Goal: Task Accomplishment & Management: Use online tool/utility

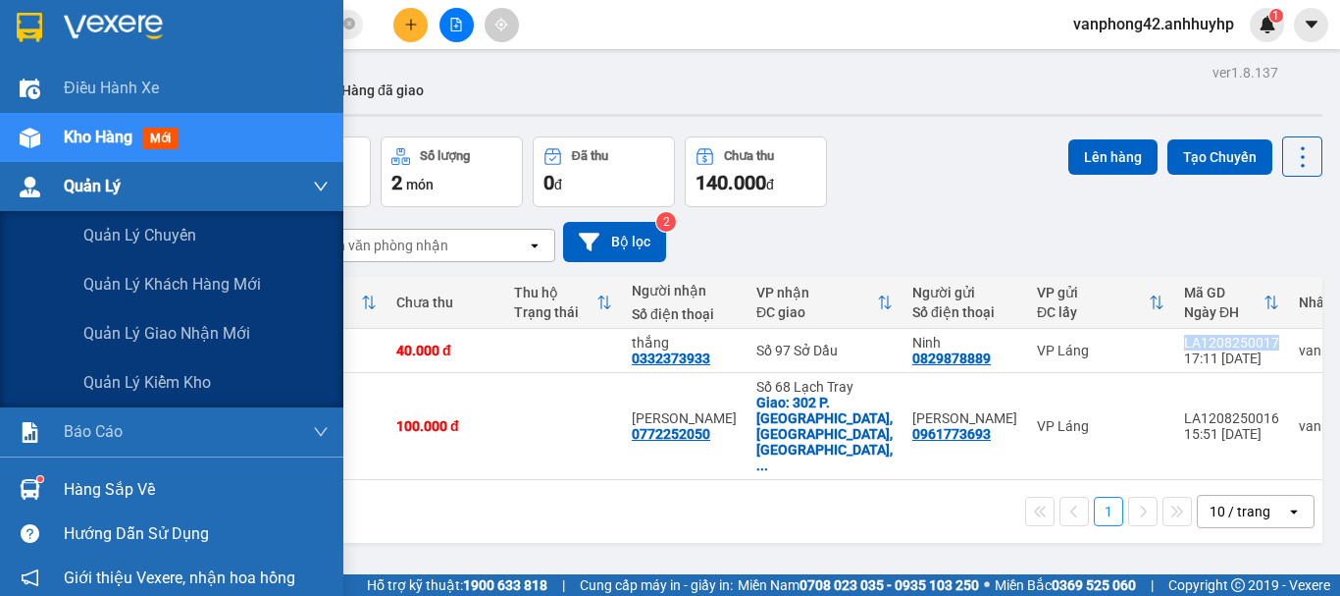
scroll to position [0, 95]
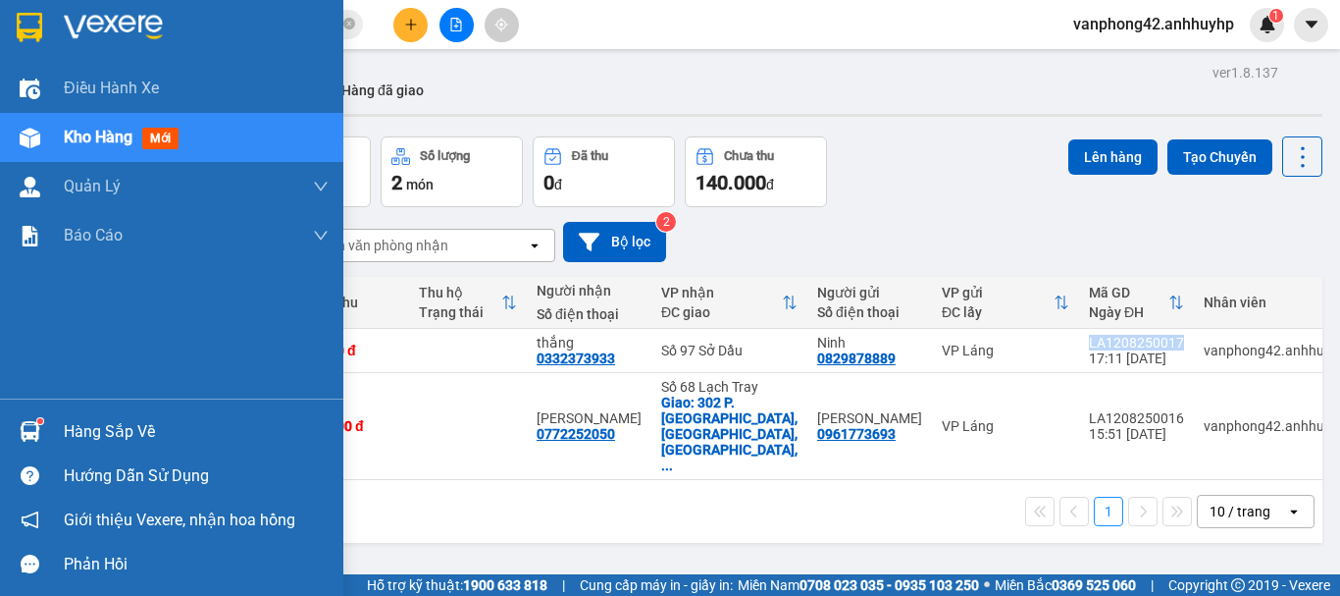
click at [106, 434] on div "Hàng sắp về" at bounding box center [196, 431] width 265 height 29
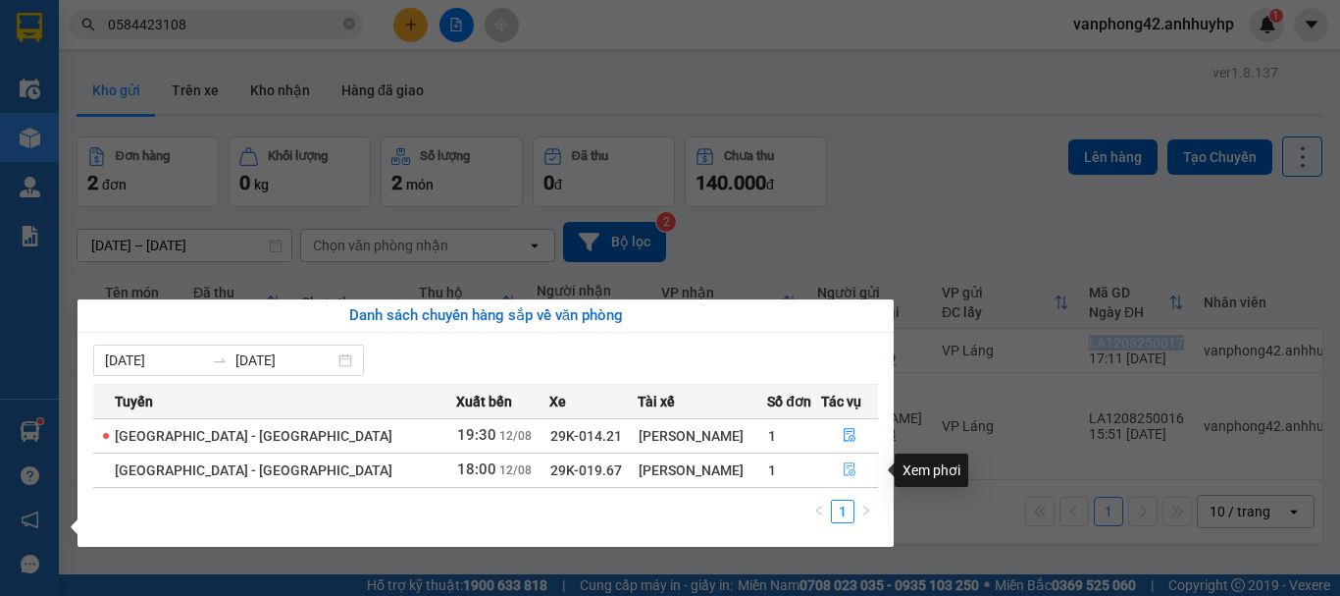
click at [844, 463] on icon "file-done" at bounding box center [850, 470] width 12 height 14
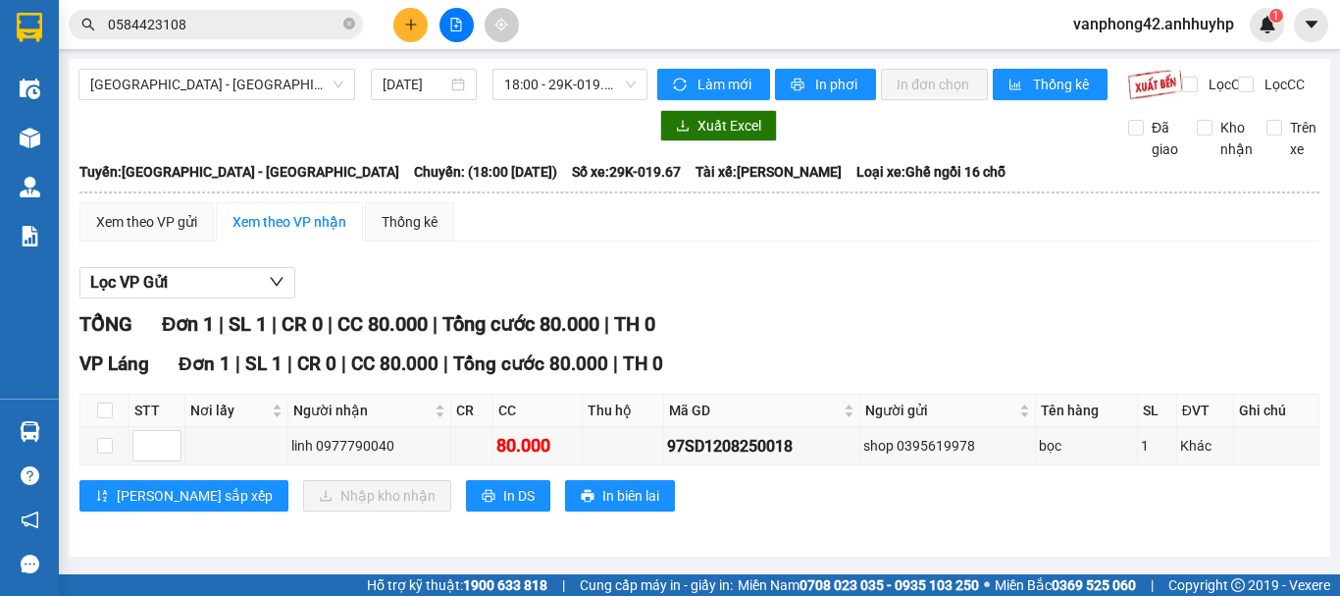
scroll to position [9, 0]
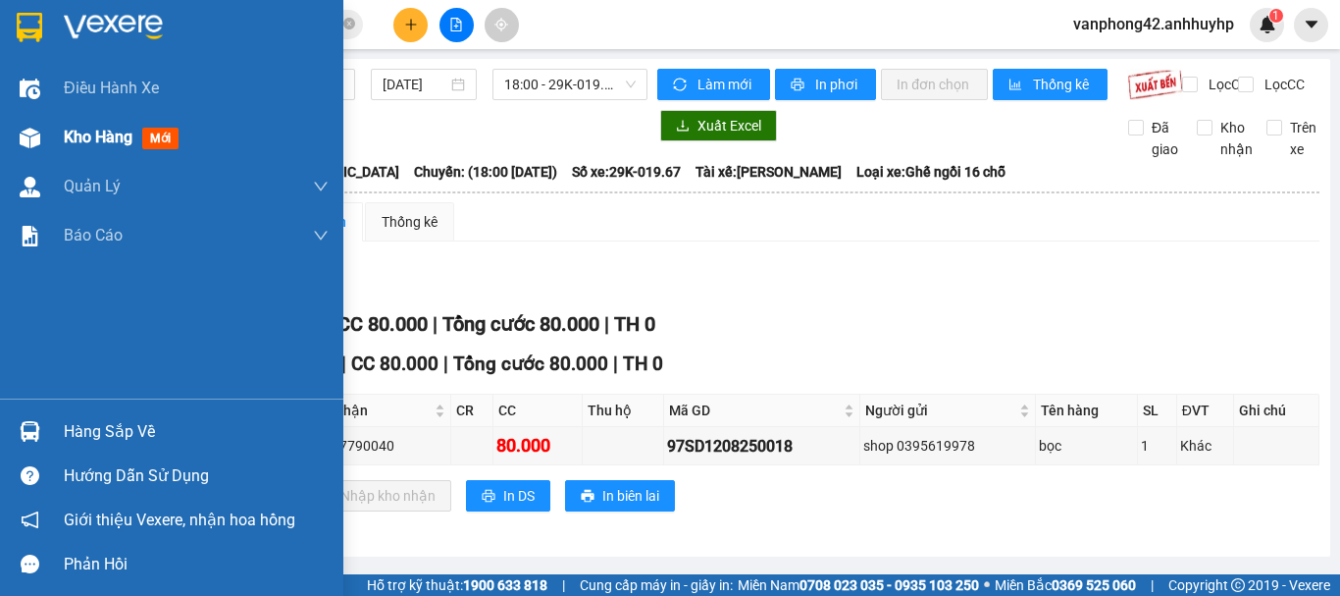
click at [40, 130] on div at bounding box center [30, 138] width 34 height 34
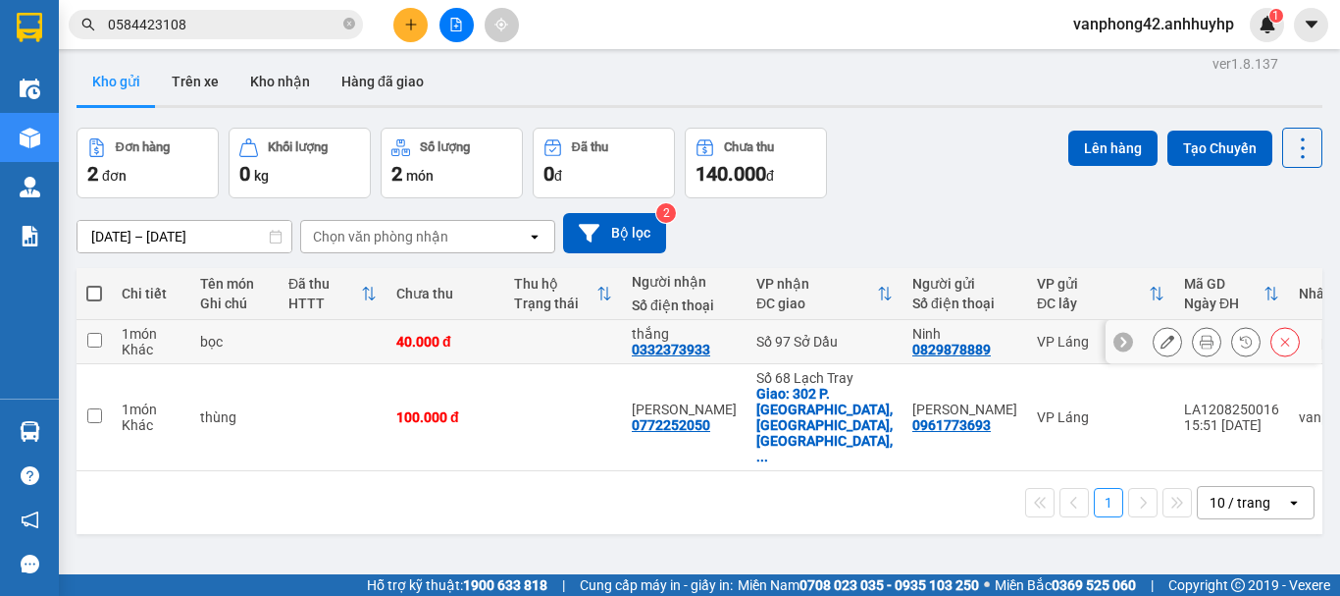
drag, startPoint x: 374, startPoint y: 339, endPoint x: 370, endPoint y: 366, distance: 27.8
click at [373, 339] on td at bounding box center [333, 342] width 108 height 44
checkbox input "true"
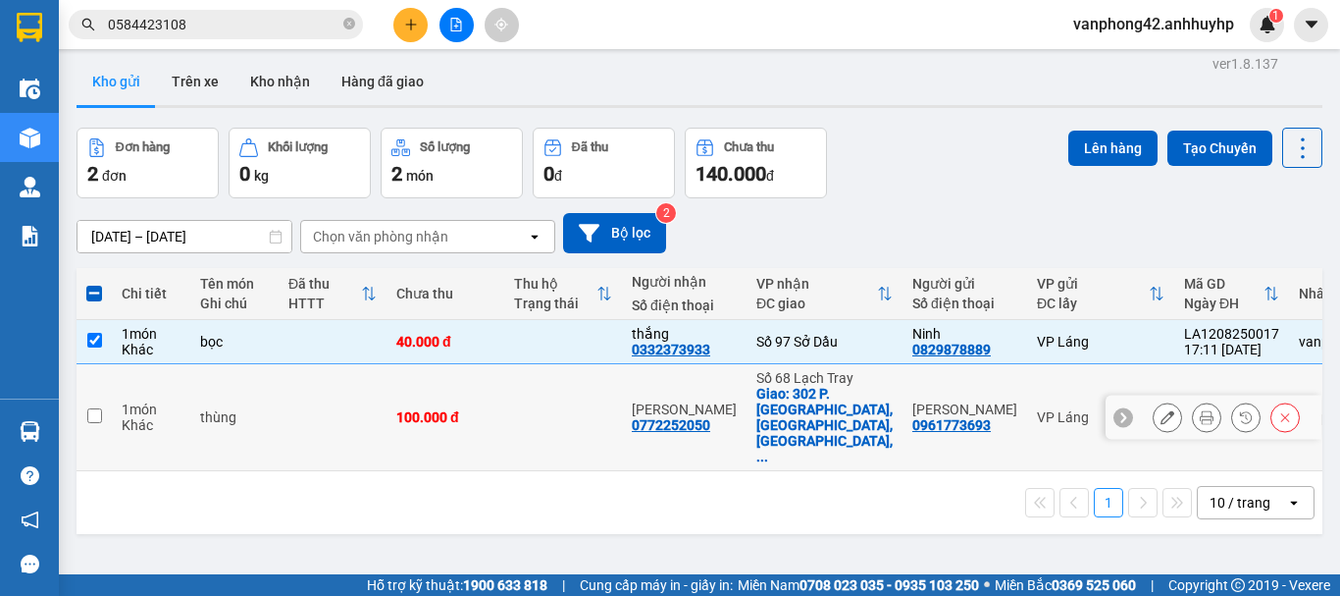
click at [358, 392] on td at bounding box center [333, 417] width 108 height 107
checkbox input "true"
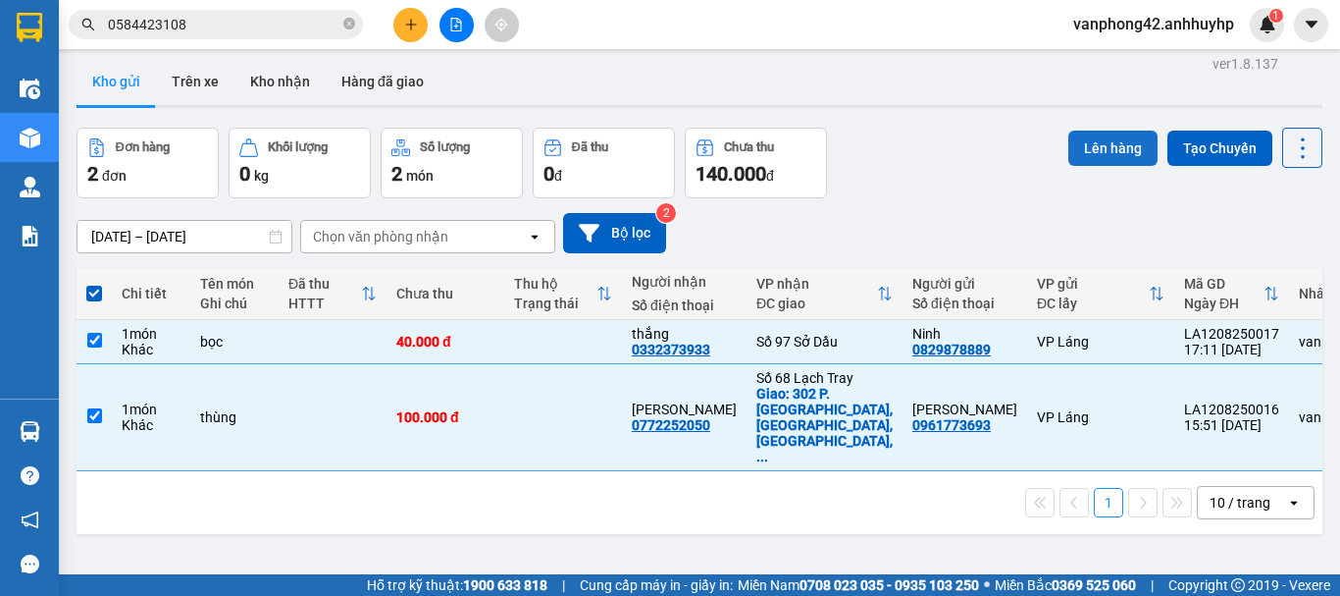
click at [1108, 158] on button "Lên hàng" at bounding box center [1113, 148] width 89 height 35
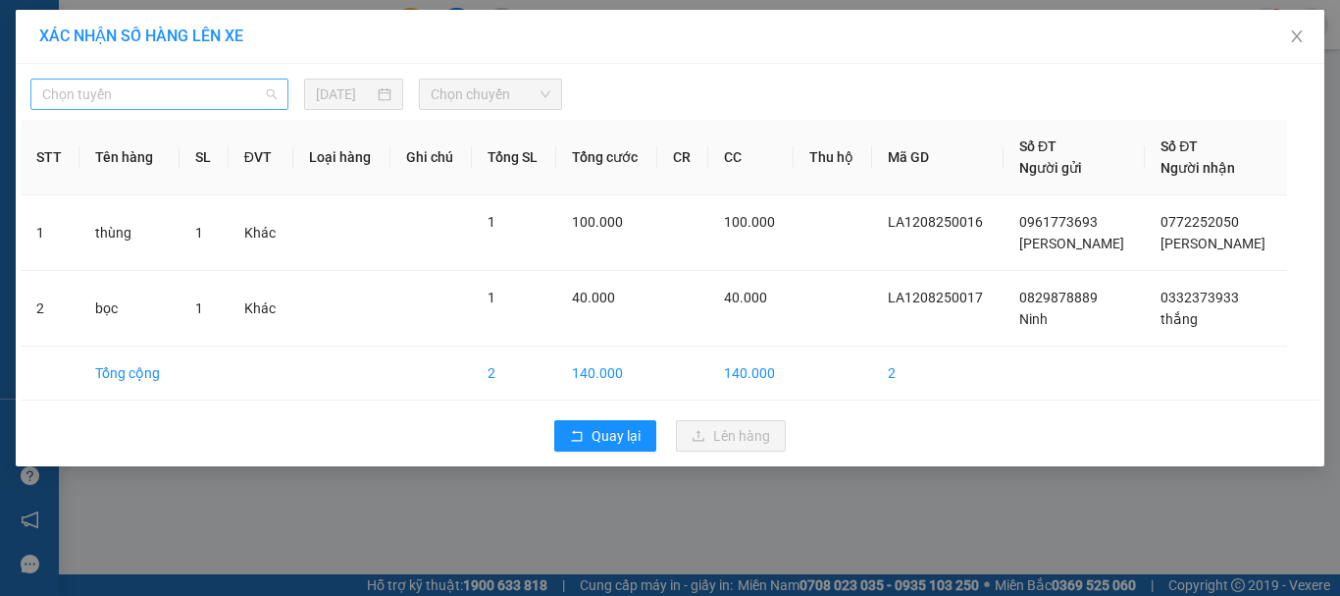
click at [257, 93] on span "Chọn tuyến" at bounding box center [159, 93] width 235 height 29
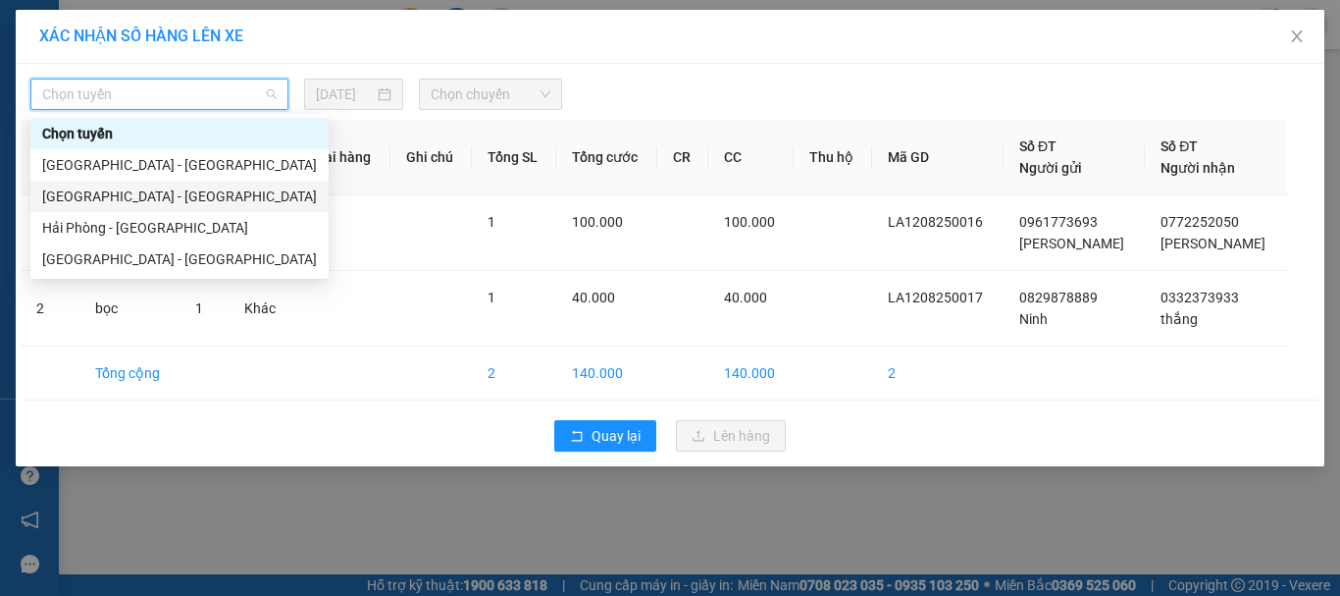
click at [162, 199] on div "[GEOGRAPHIC_DATA] - [GEOGRAPHIC_DATA]" at bounding box center [179, 196] width 275 height 22
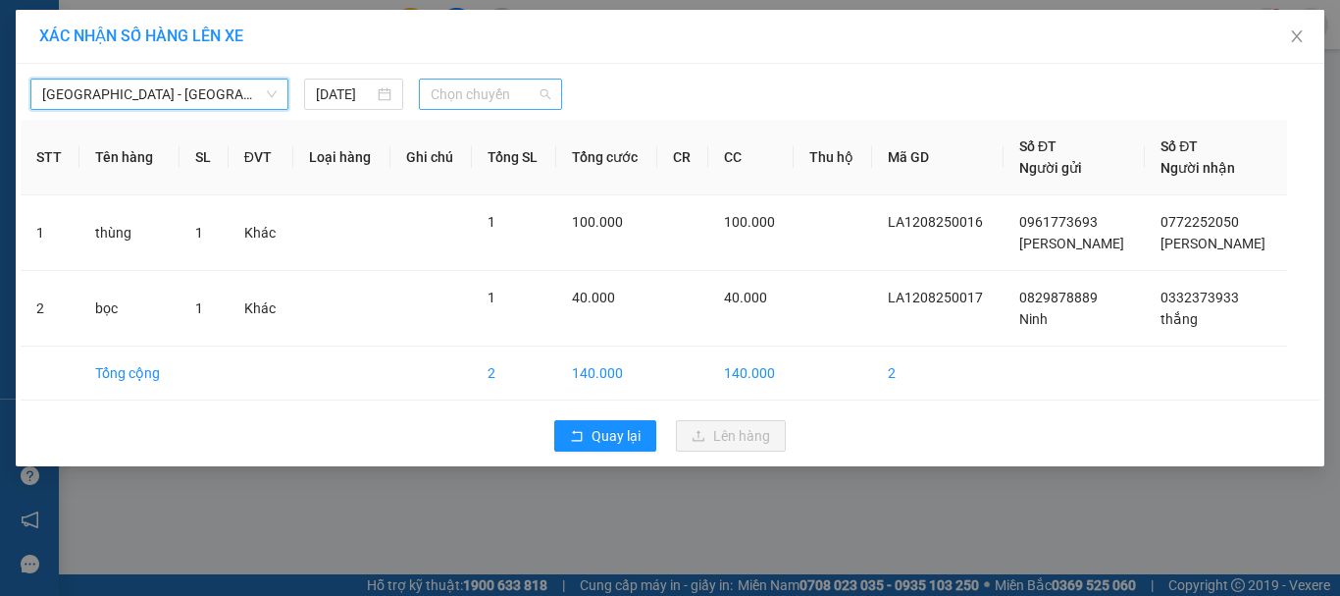
click at [508, 100] on span "Chọn chuyến" at bounding box center [491, 93] width 121 height 29
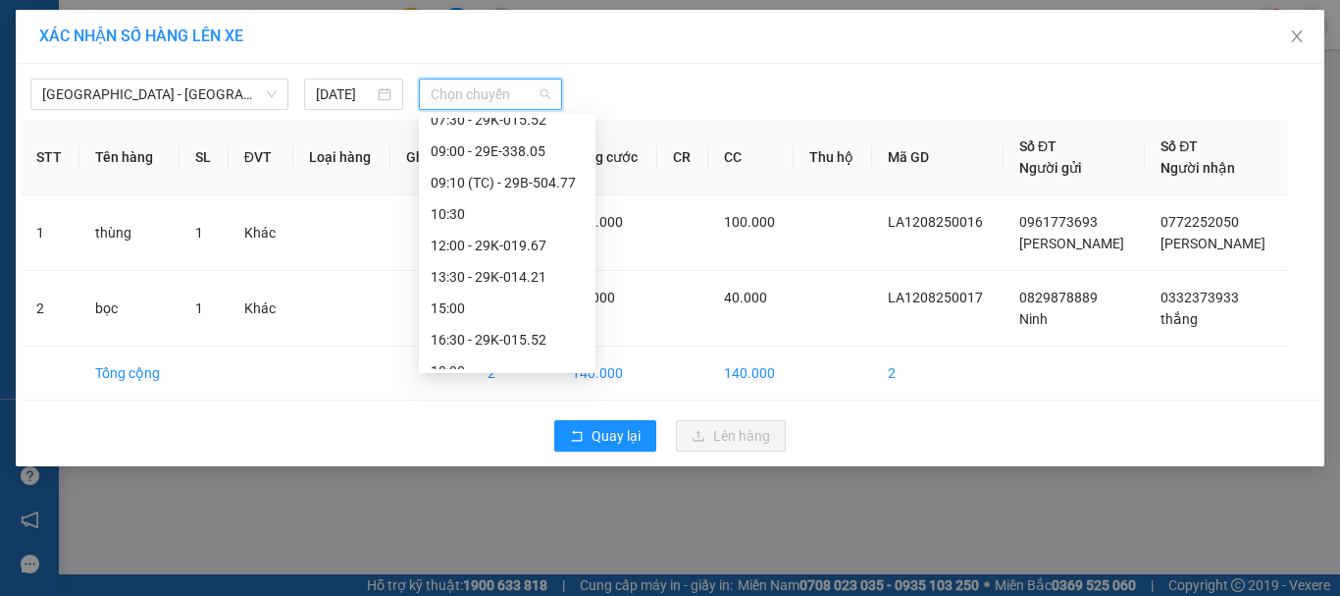
scroll to position [220, 0]
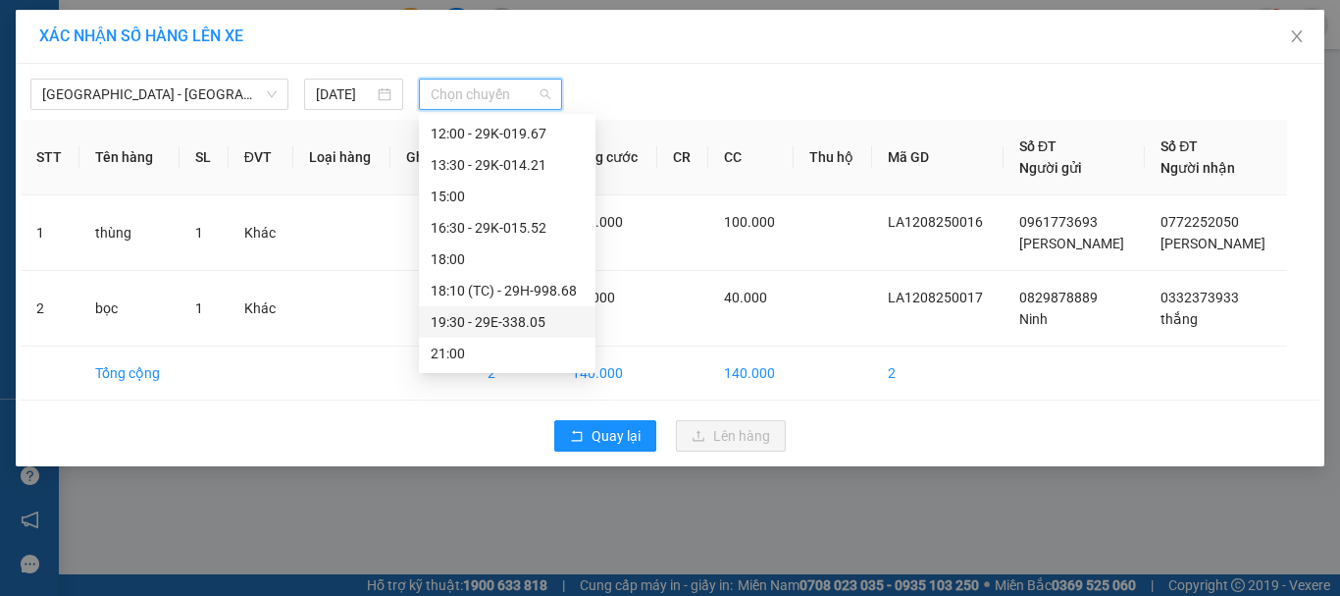
click at [508, 322] on div "19:30 - 29E-338.05" at bounding box center [507, 322] width 153 height 22
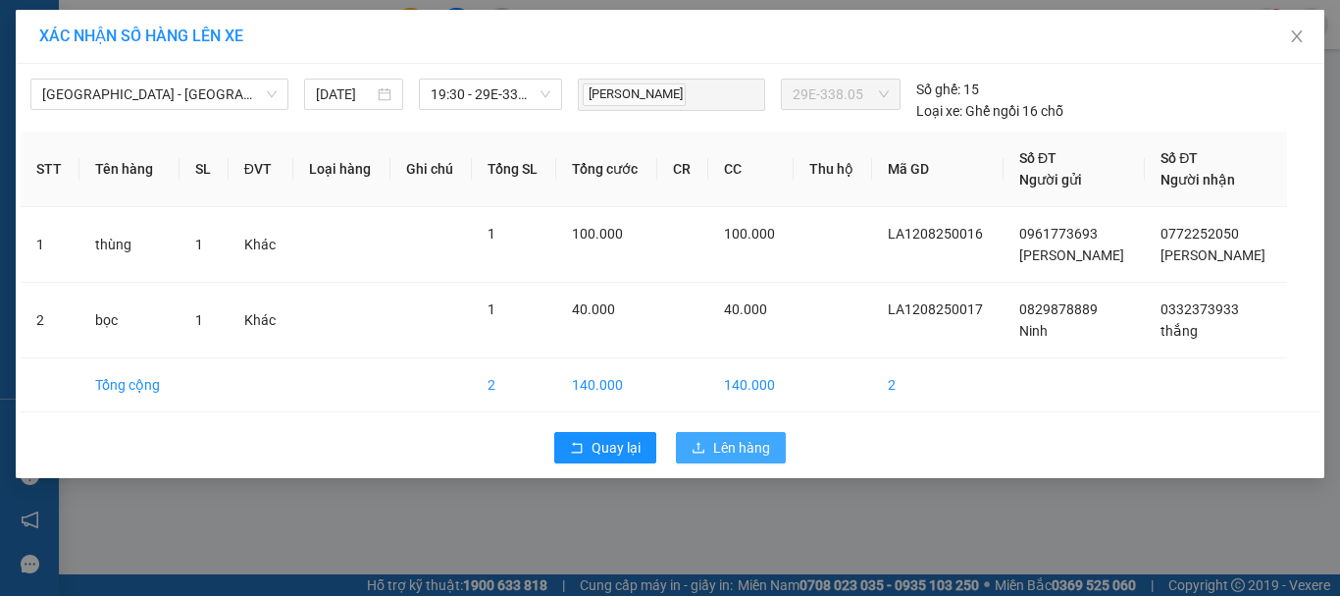
click at [726, 446] on span "Lên hàng" at bounding box center [741, 448] width 57 height 22
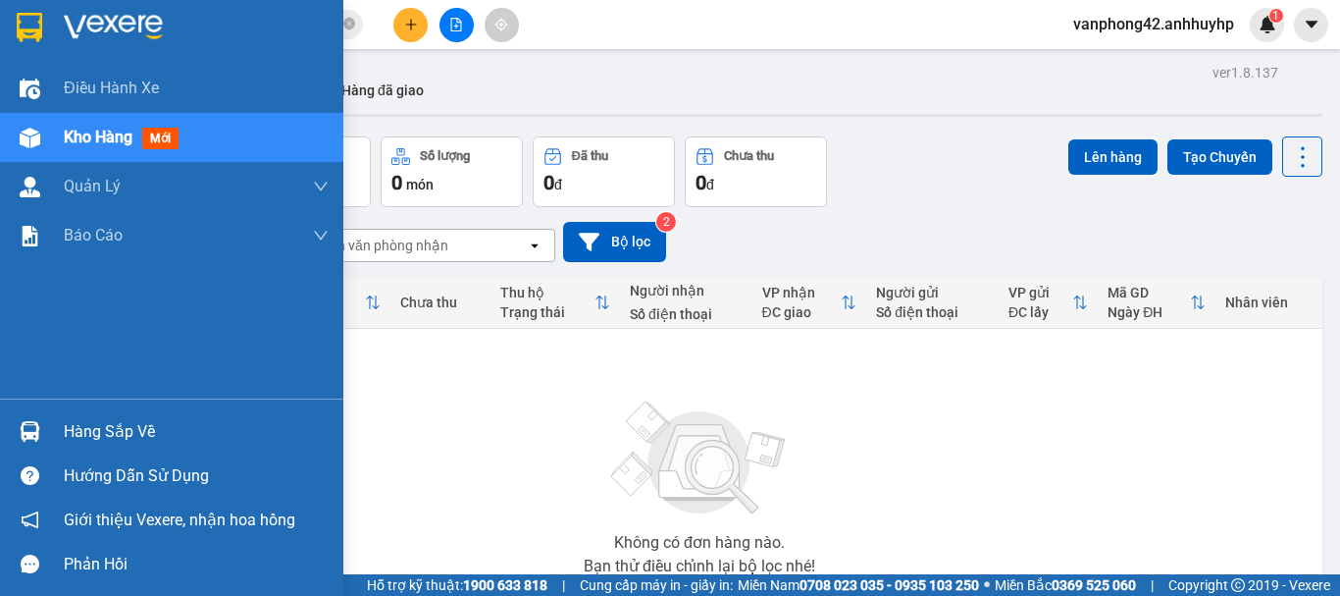
click at [22, 439] on img at bounding box center [30, 431] width 21 height 21
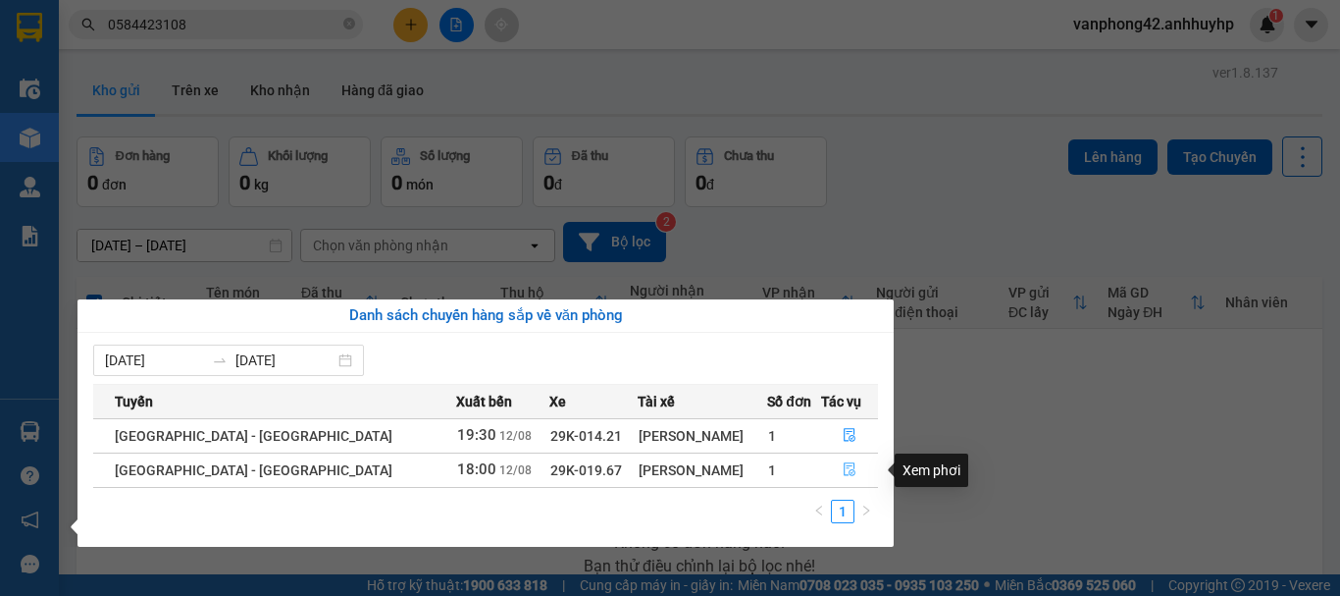
click at [848, 458] on button "button" at bounding box center [849, 469] width 55 height 31
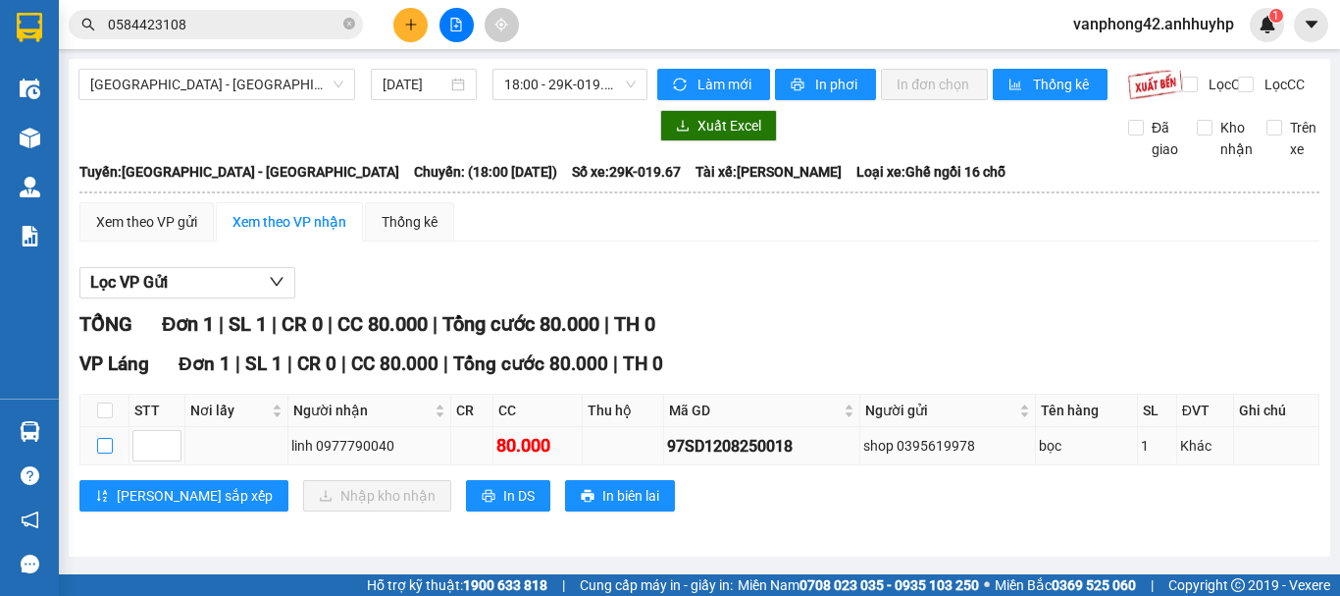
click at [102, 453] on input "checkbox" at bounding box center [105, 446] width 16 height 16
checkbox input "true"
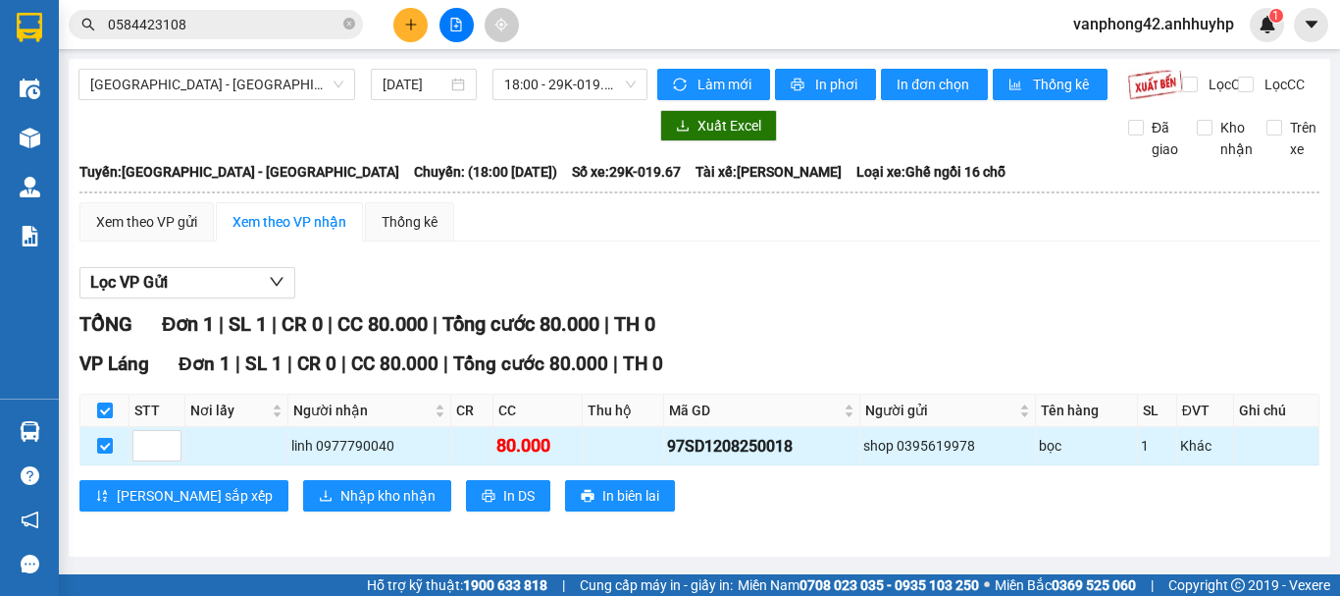
click at [762, 458] on div "97SD1208250018" at bounding box center [761, 446] width 189 height 25
copy div "97SD1208250018"
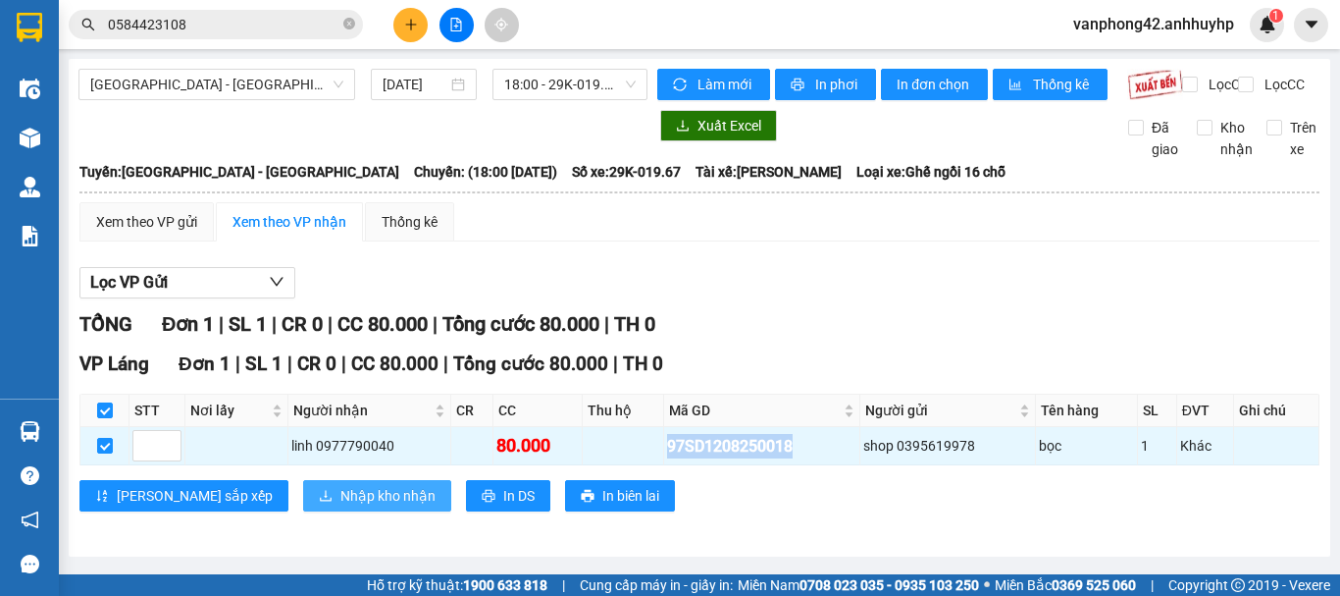
click at [347, 506] on span "Nhập kho nhận" at bounding box center [387, 496] width 95 height 22
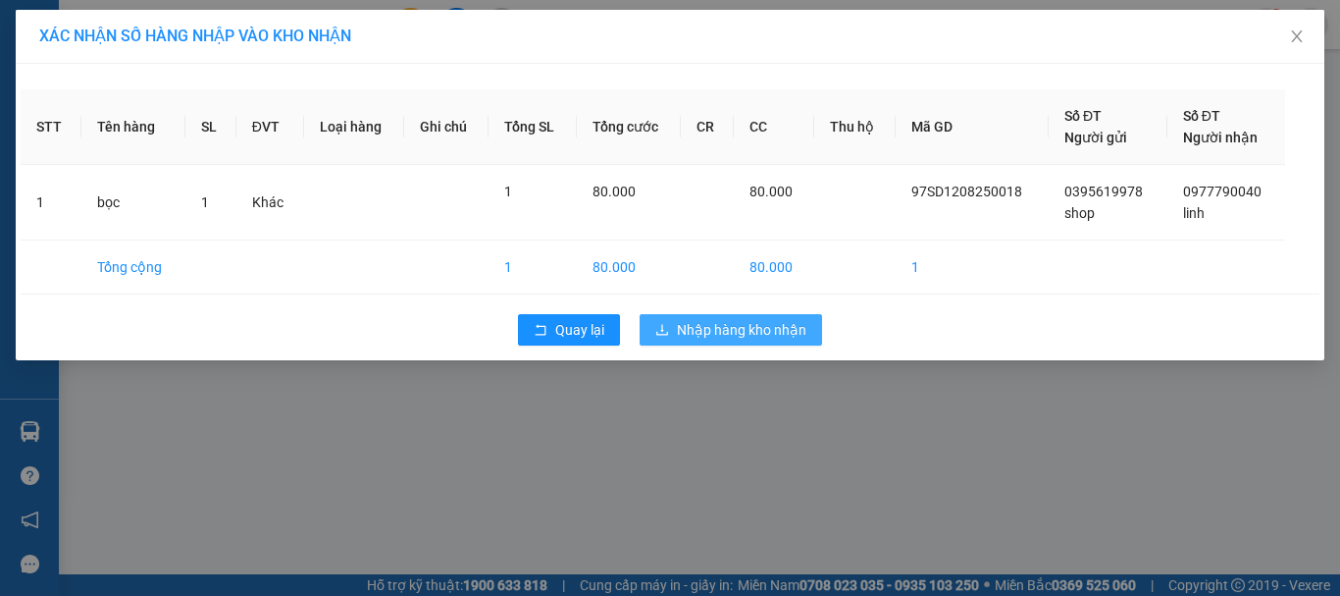
click at [673, 323] on button "Nhập hàng kho nhận" at bounding box center [731, 329] width 183 height 31
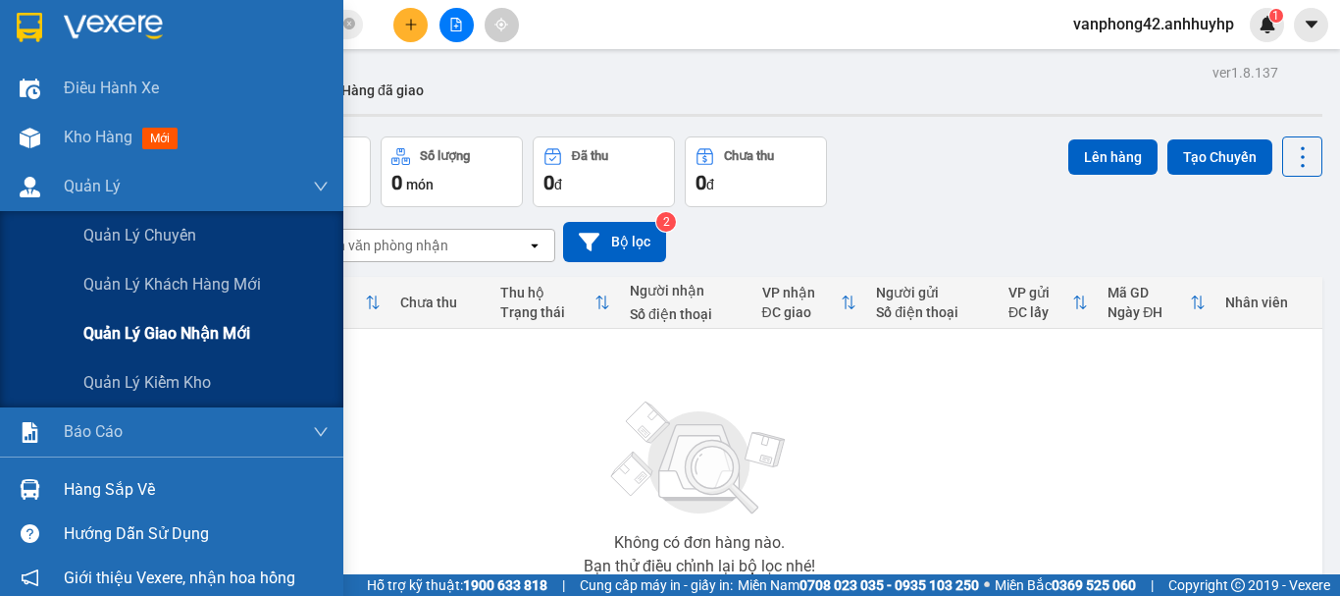
click at [149, 330] on span "Quản lý giao nhận mới" at bounding box center [166, 333] width 167 height 25
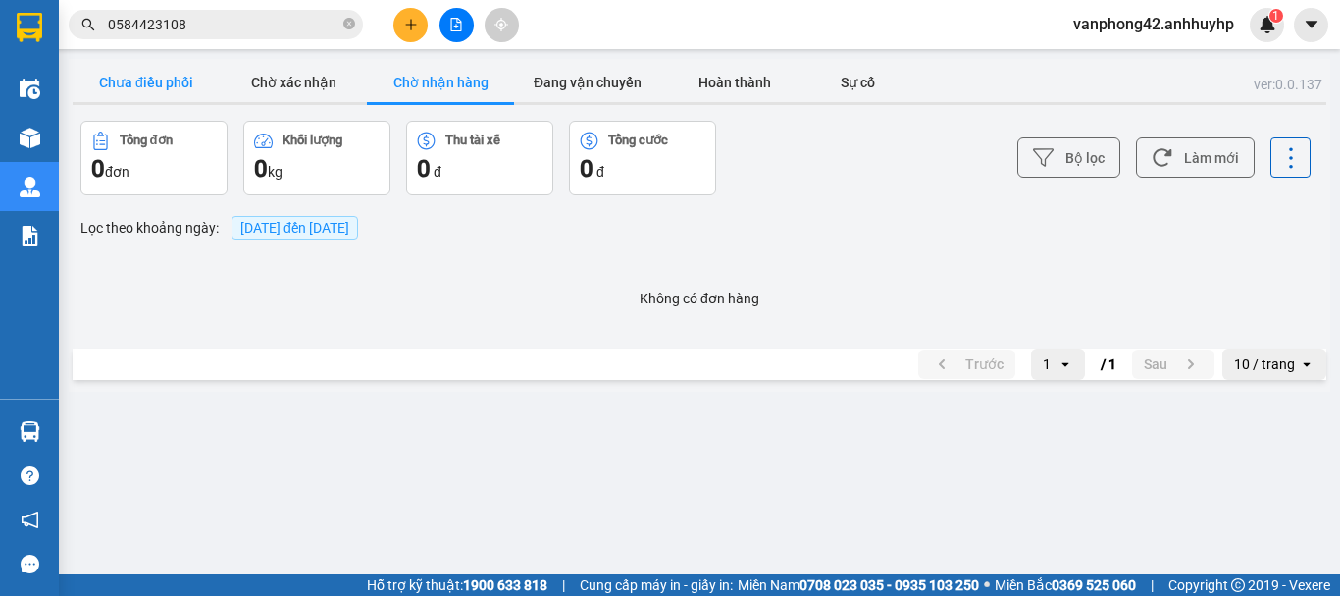
click at [145, 86] on button "Chưa điều phối" at bounding box center [146, 82] width 147 height 39
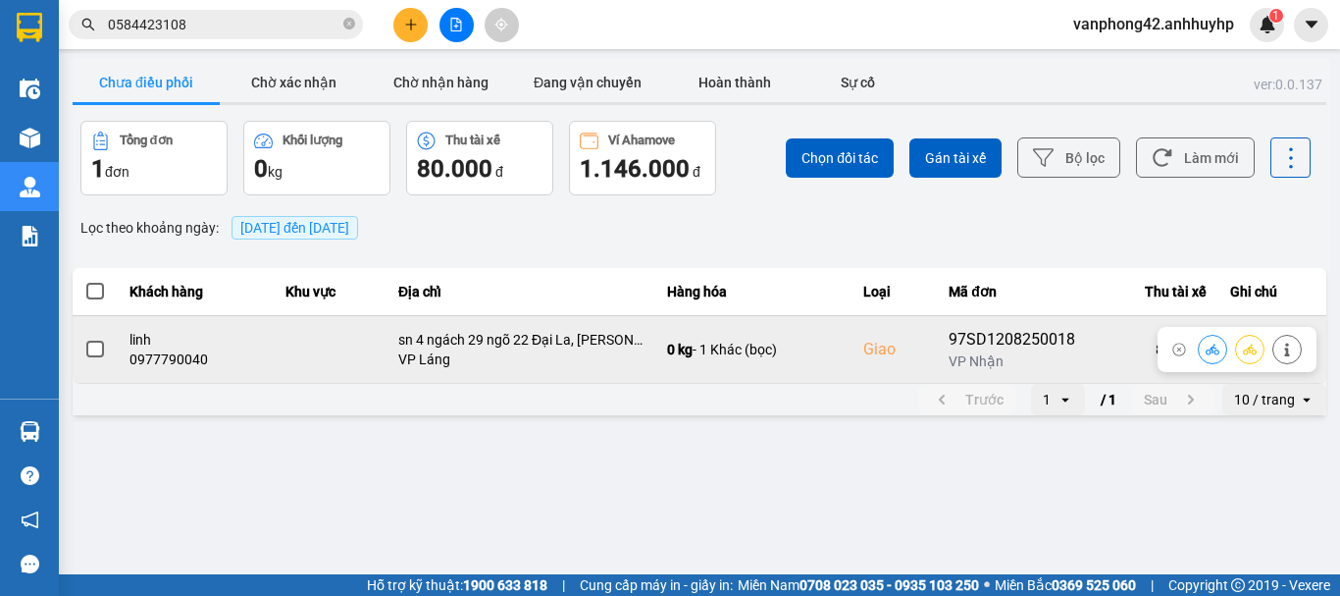
click at [100, 343] on span at bounding box center [95, 349] width 18 height 18
click at [84, 339] on input "checkbox" at bounding box center [84, 339] width 0 height 0
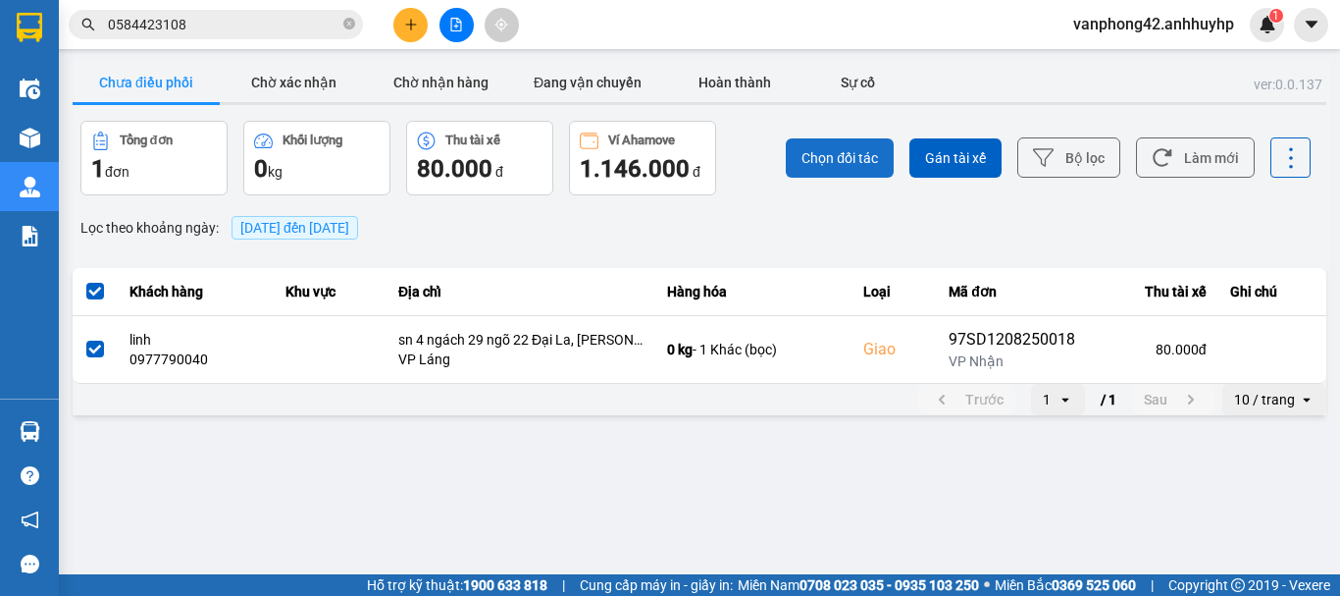
click at [804, 145] on button "Chọn đối tác" at bounding box center [840, 157] width 108 height 39
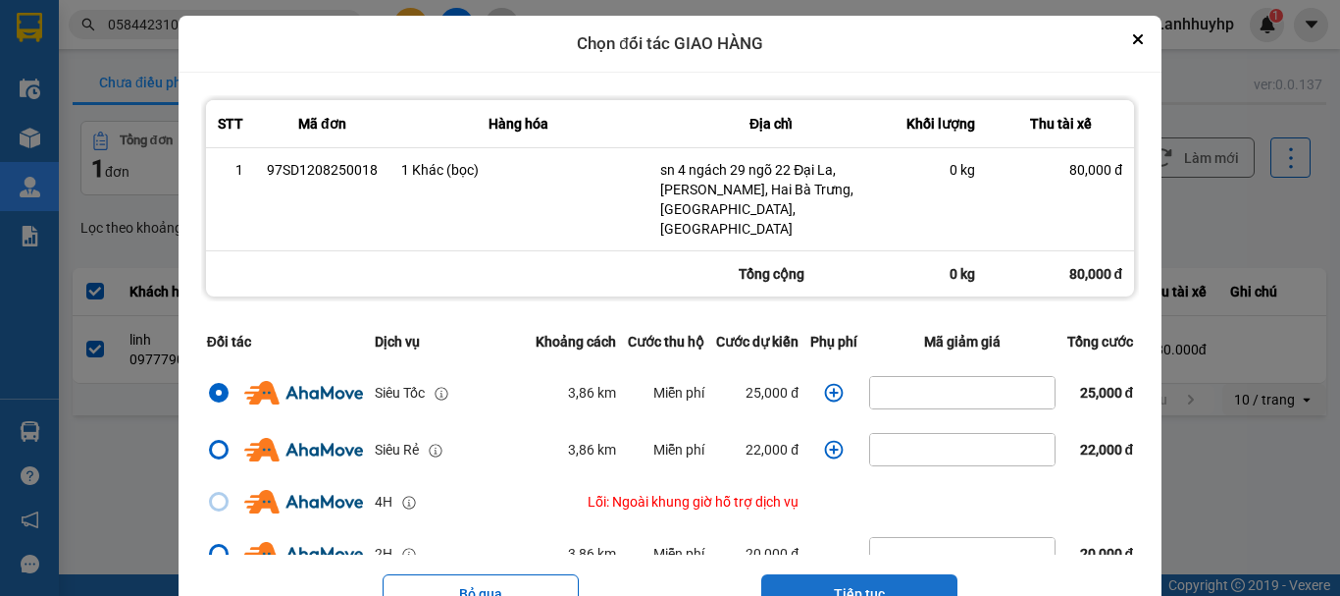
click at [864, 574] on button "Tiếp tục" at bounding box center [859, 593] width 196 height 39
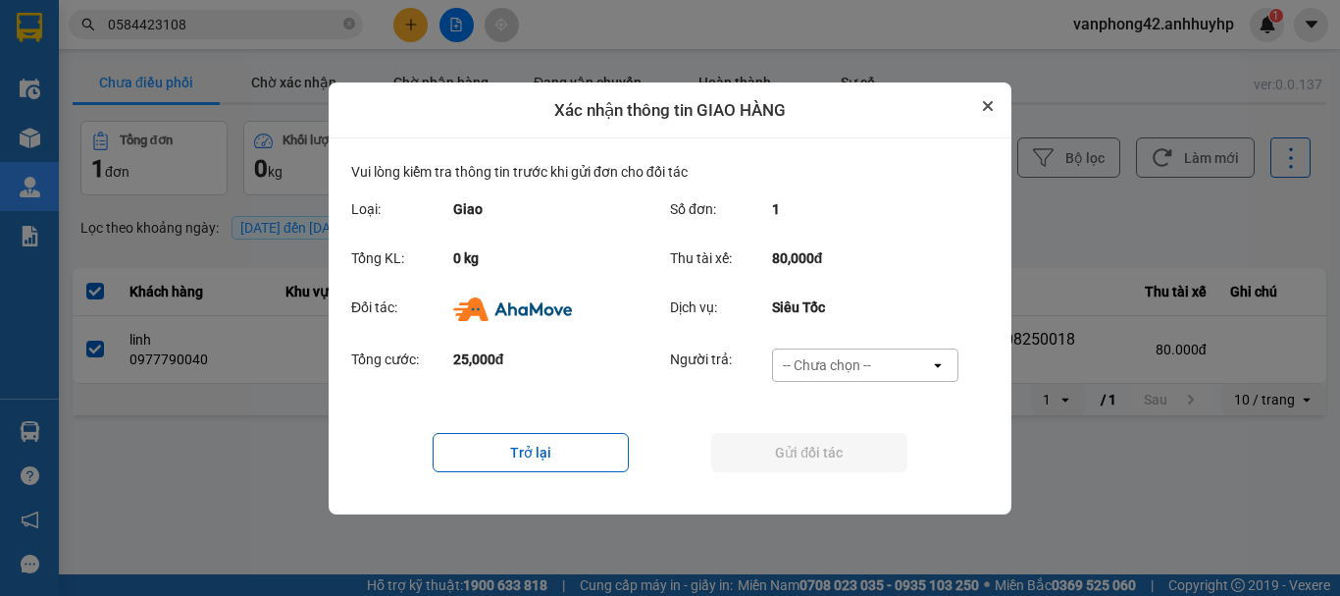
click at [983, 106] on icon "Close" at bounding box center [988, 106] width 10 height 10
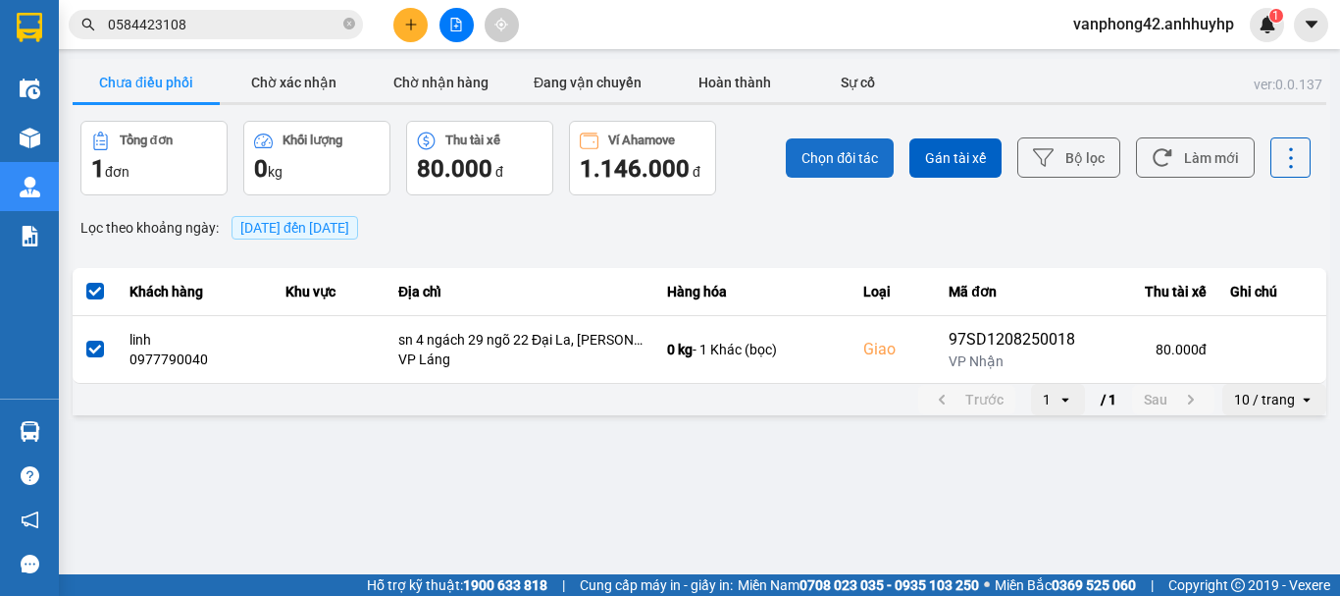
click at [877, 153] on span "Chọn đối tác" at bounding box center [840, 158] width 77 height 20
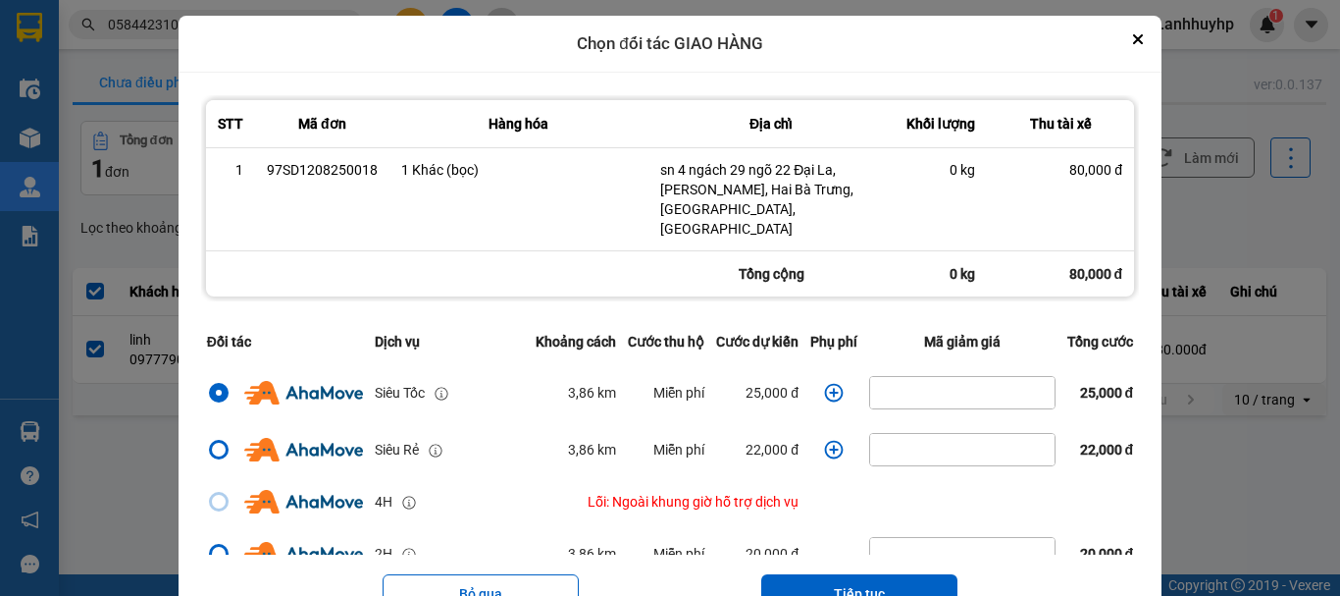
click at [824, 383] on icon "dialog" at bounding box center [834, 393] width 20 height 20
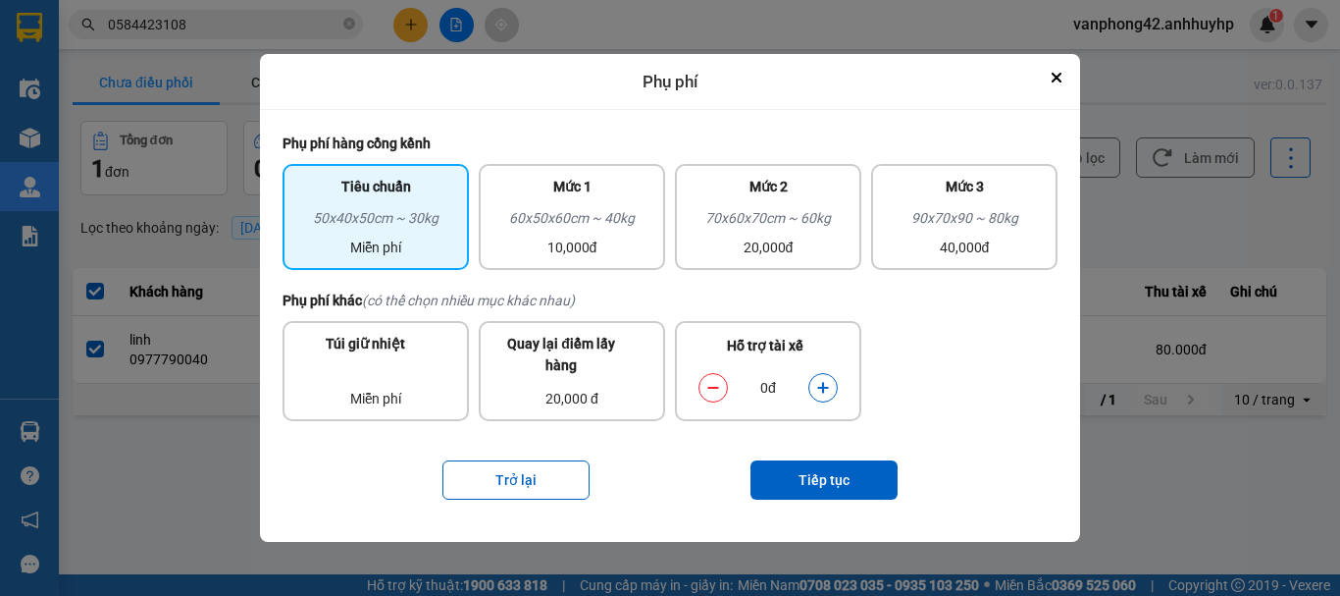
click at [825, 394] on icon "dialog" at bounding box center [823, 388] width 14 height 14
click at [857, 471] on button "Tiếp tục" at bounding box center [824, 479] width 147 height 39
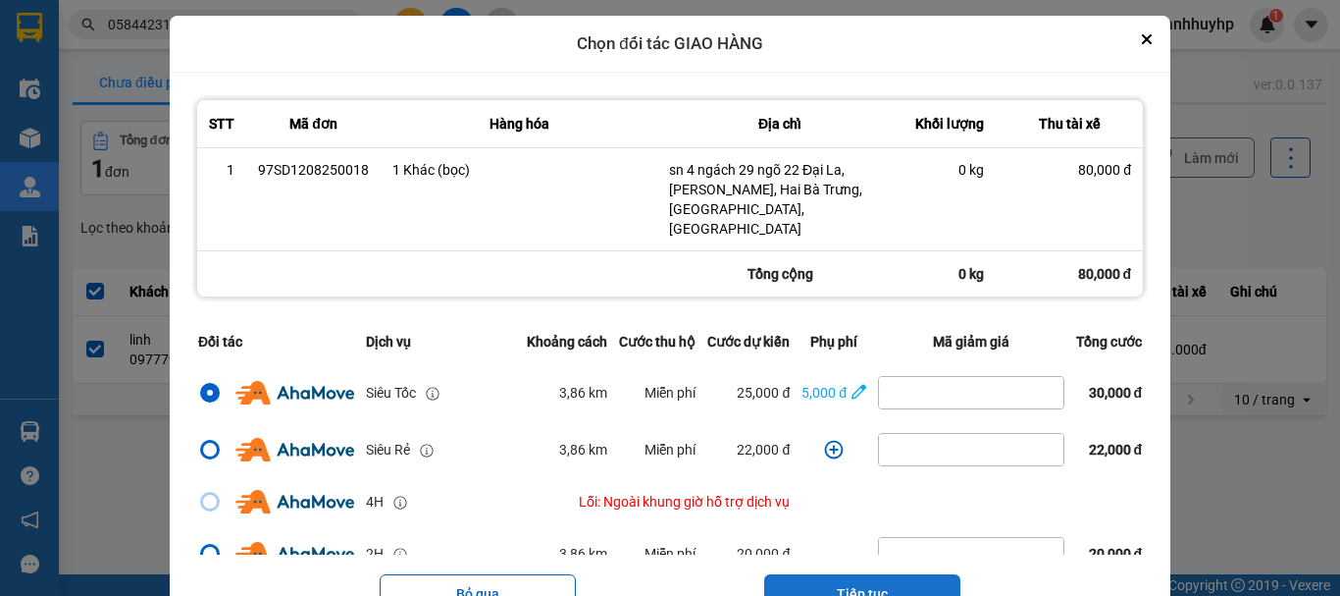
click at [849, 579] on button "Tiếp tục" at bounding box center [862, 593] width 196 height 39
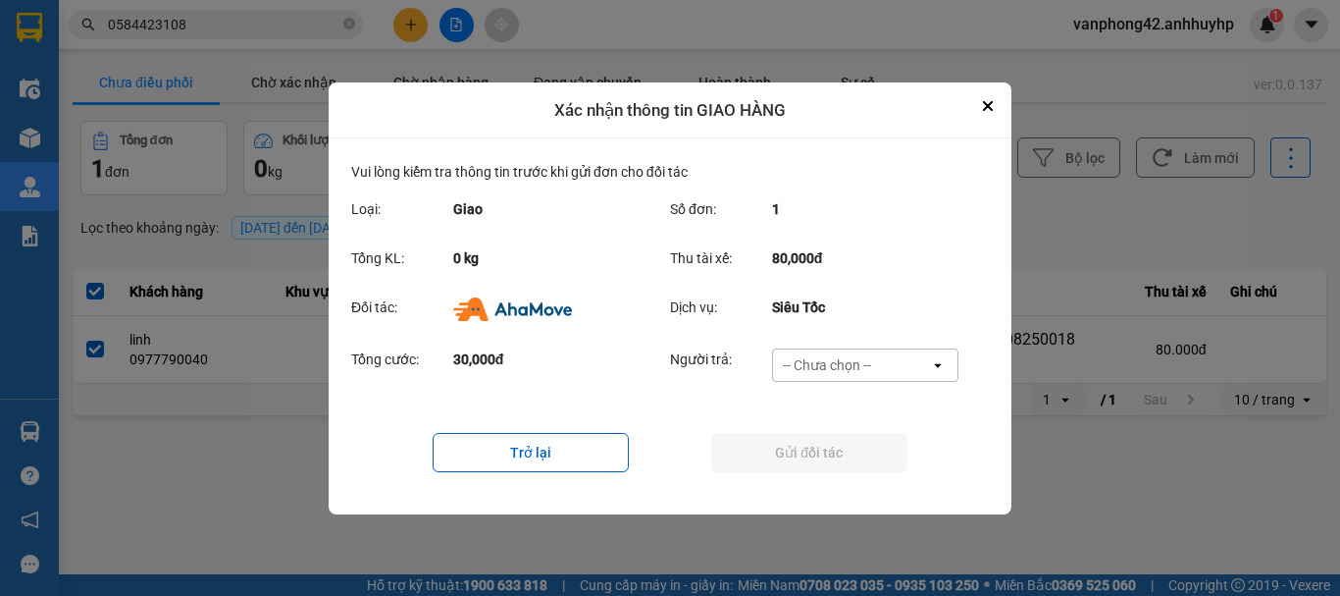
click at [832, 359] on div "-- Chưa chọn --" at bounding box center [827, 365] width 88 height 20
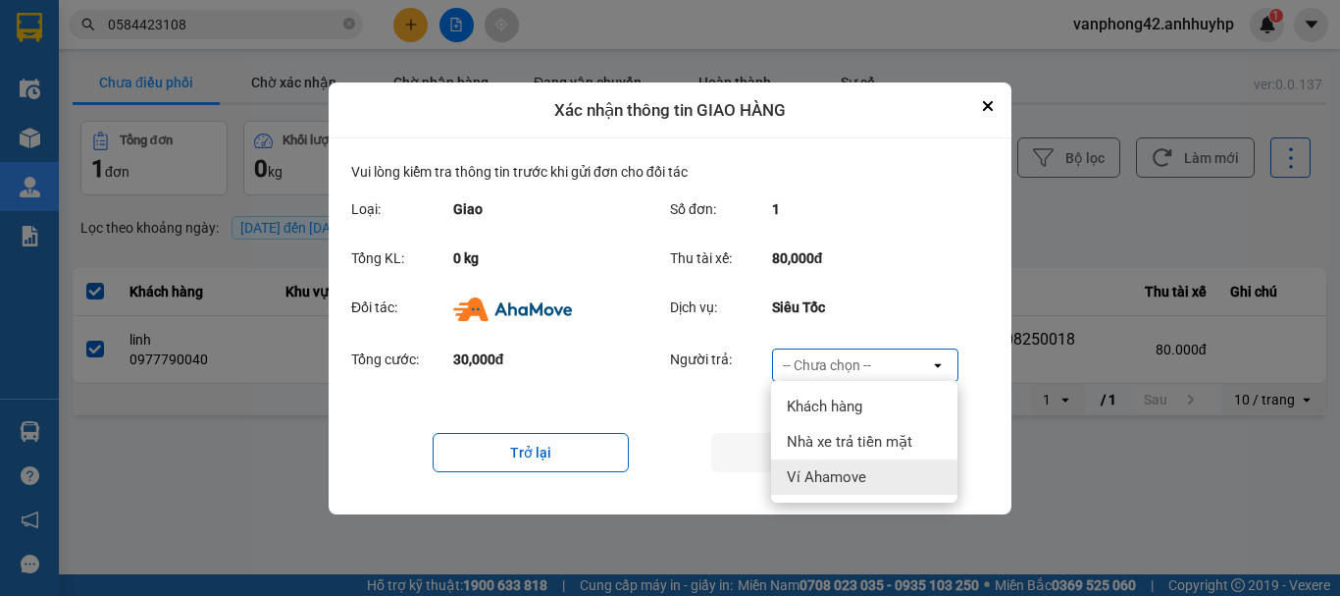
click at [834, 474] on span "Ví Ahamove" at bounding box center [826, 477] width 79 height 20
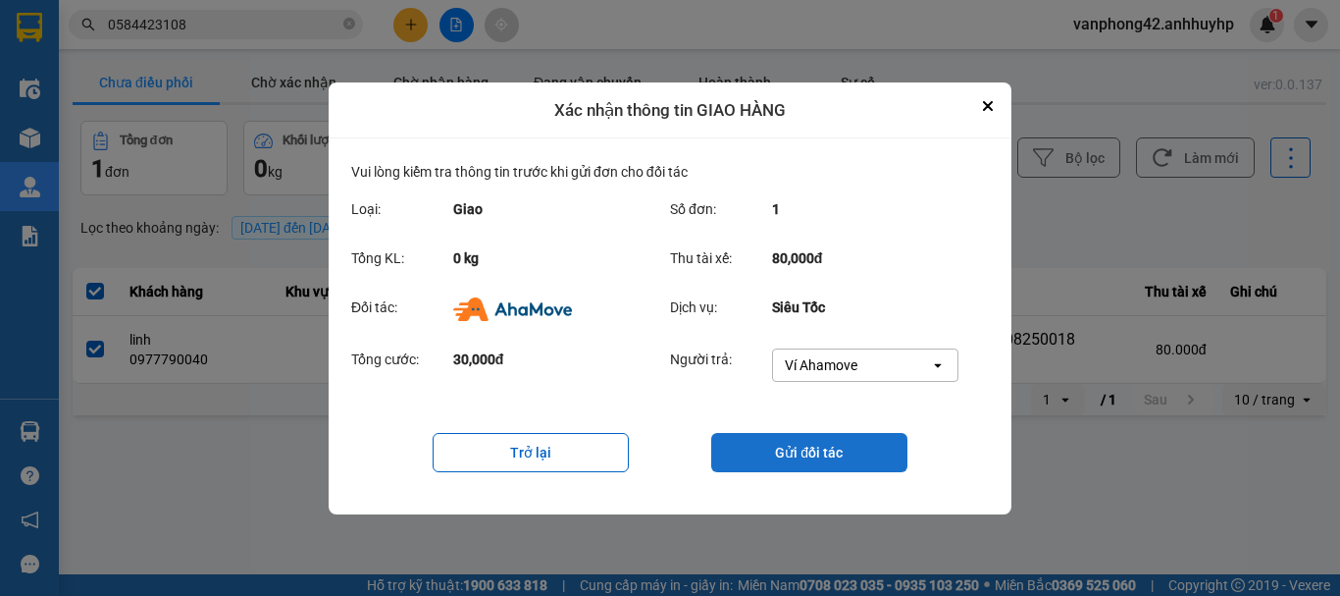
click at [839, 443] on button "Gửi đối tác" at bounding box center [809, 452] width 196 height 39
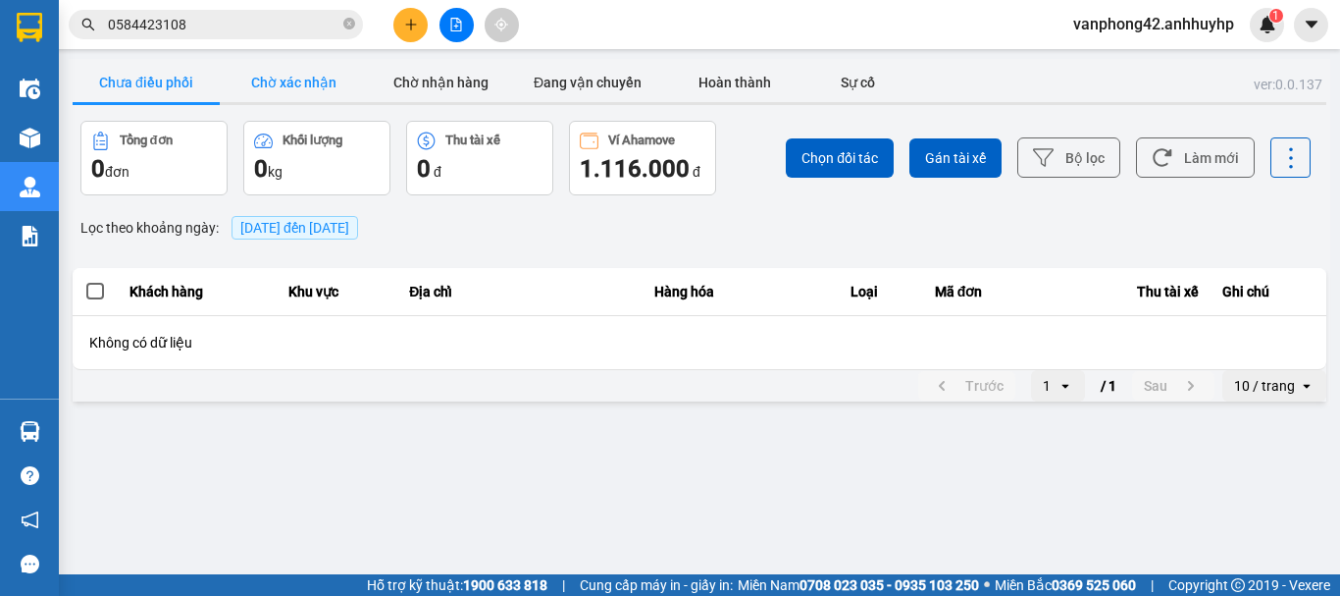
click at [332, 78] on button "Chờ xác nhận" at bounding box center [293, 82] width 147 height 39
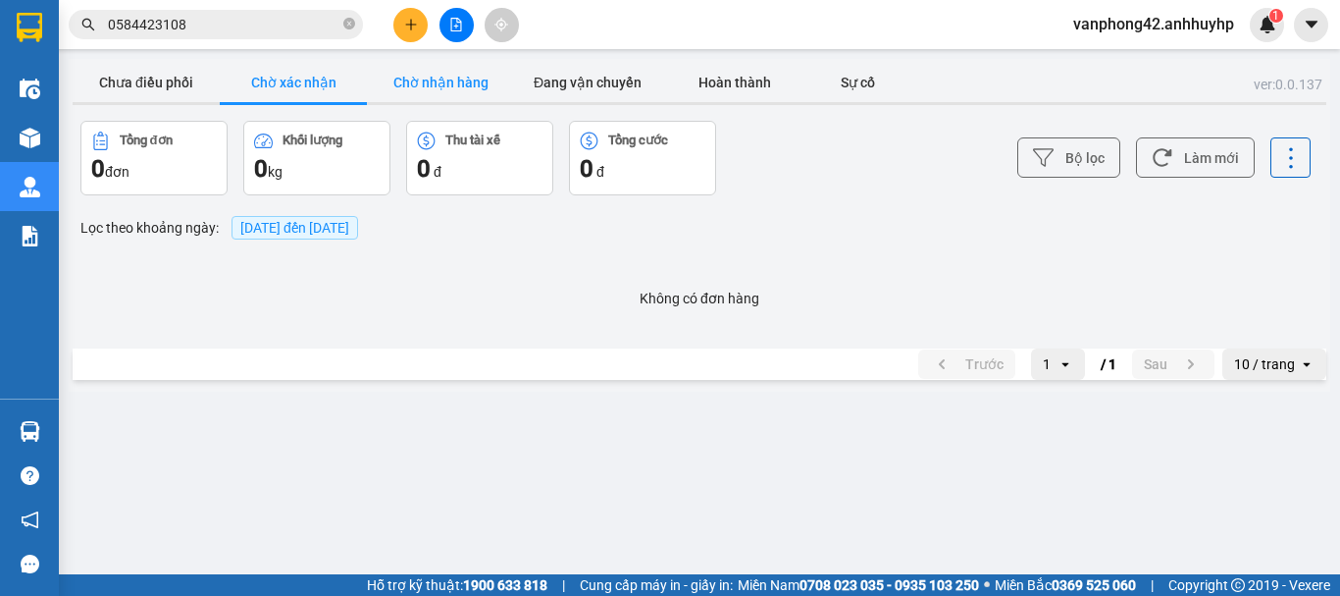
click at [434, 92] on button "Chờ nhận hàng" at bounding box center [440, 82] width 147 height 39
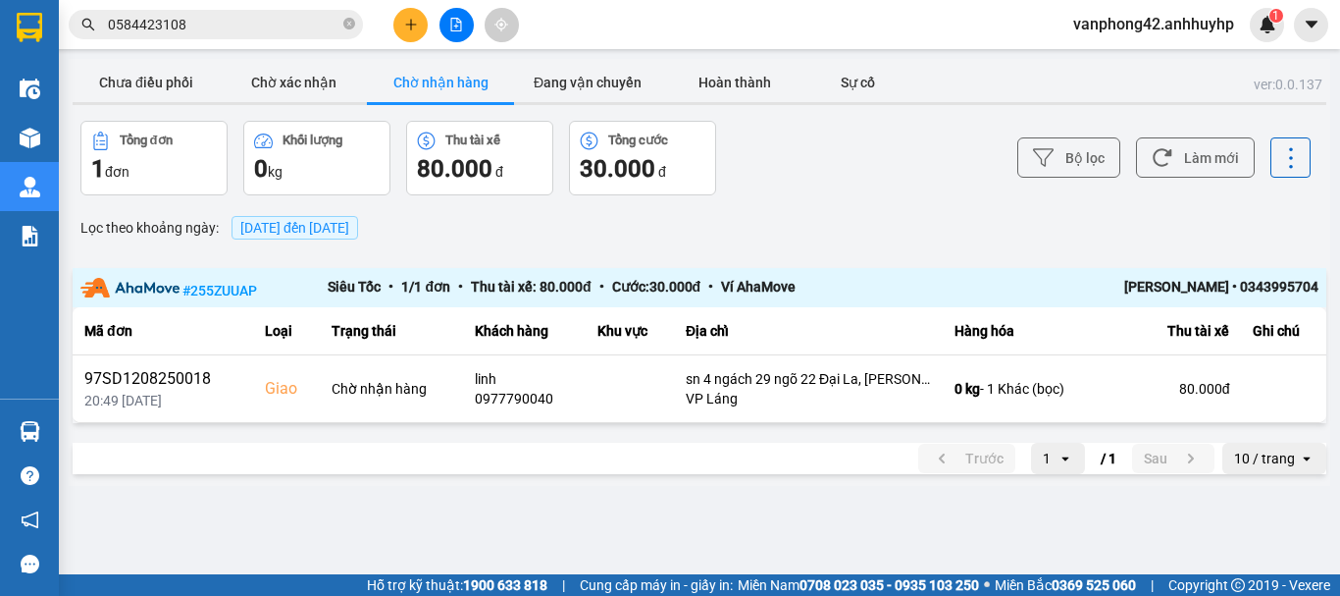
click at [443, 92] on button "Chờ nhận hàng" at bounding box center [440, 82] width 147 height 39
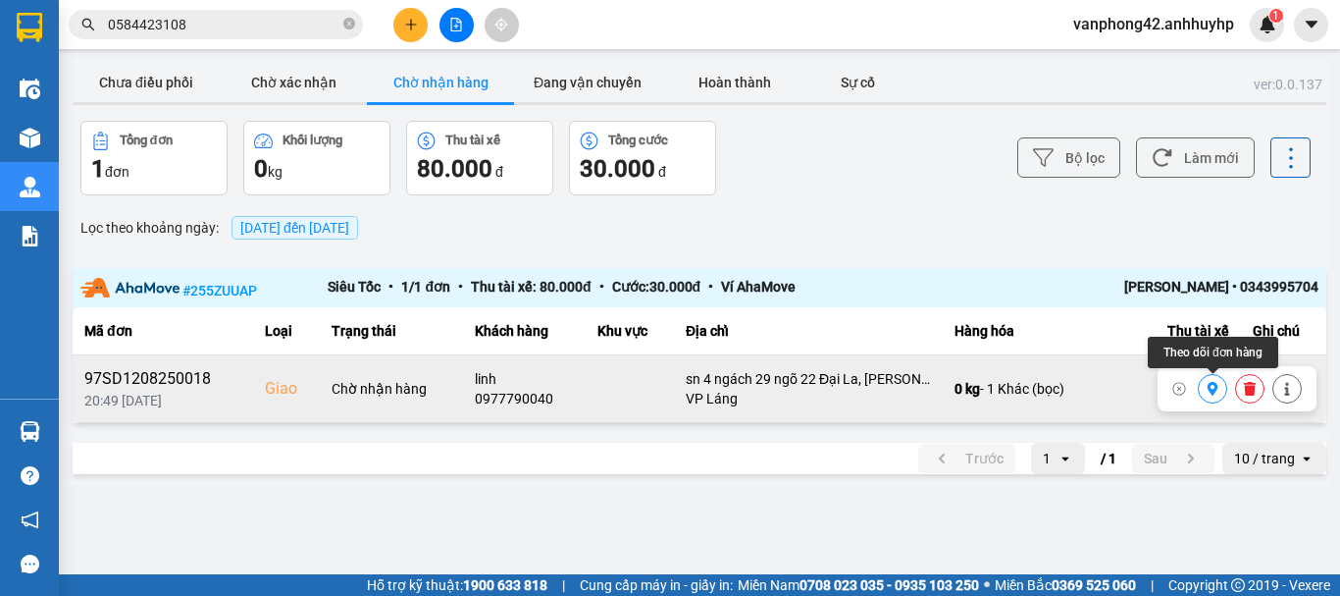
click at [1207, 388] on icon at bounding box center [1213, 389] width 14 height 14
click at [1215, 384] on icon at bounding box center [1213, 389] width 11 height 14
